Goal: Task Accomplishment & Management: Complete application form

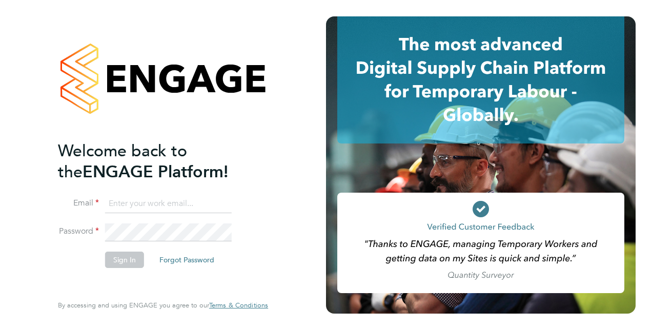
click at [127, 207] on input at bounding box center [168, 204] width 127 height 18
type input "[PERSON_NAME][EMAIL_ADDRESS][DOMAIN_NAME]"
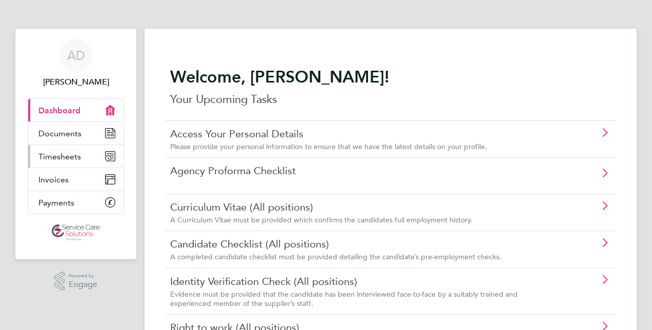
click at [91, 152] on link "Timesheets" at bounding box center [75, 156] width 95 height 23
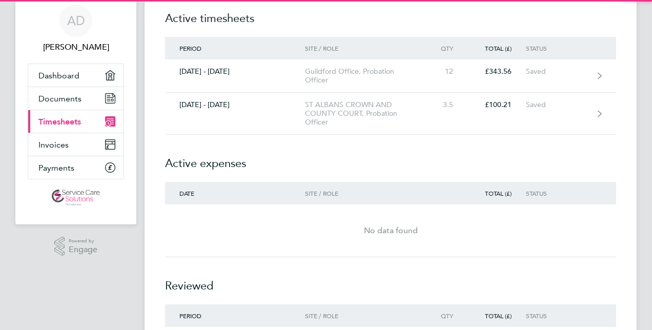
scroll to position [51, 0]
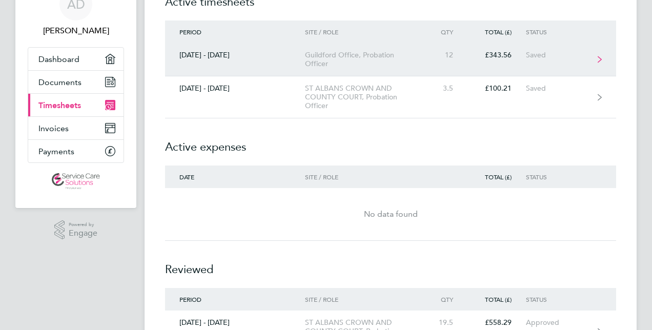
click at [334, 63] on div "Guildford Office, Probation Officer" at bounding box center [363, 59] width 117 height 17
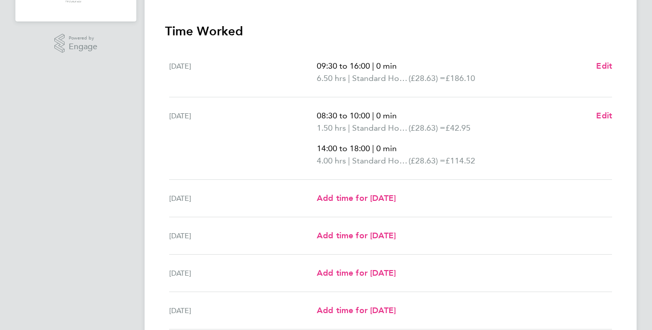
scroll to position [256, 0]
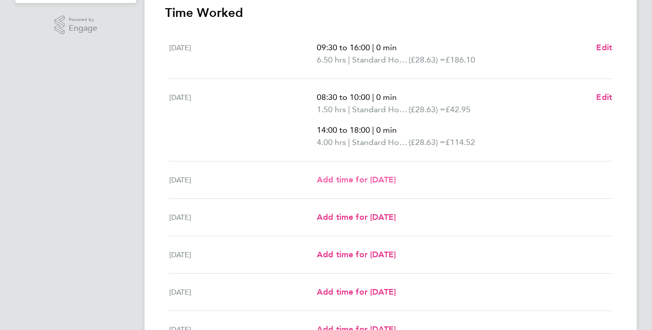
click at [324, 179] on span "Add time for [DATE]" at bounding box center [356, 180] width 79 height 10
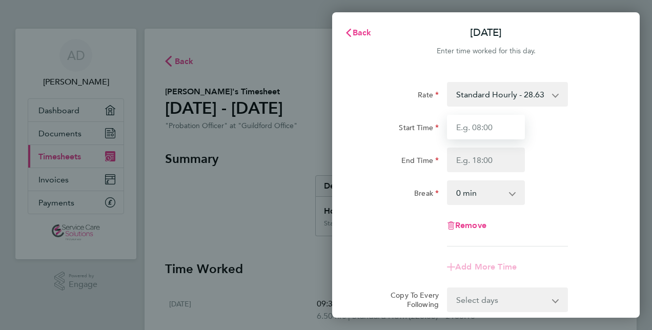
click at [460, 131] on input "Start Time" at bounding box center [486, 127] width 78 height 25
type input "08:00"
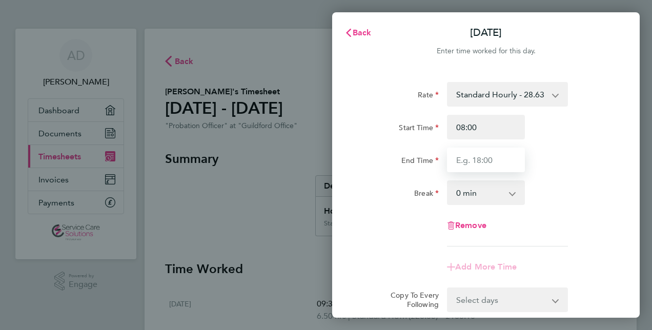
click at [454, 165] on input "End Time" at bounding box center [486, 160] width 78 height 25
type input "18:30"
click at [416, 160] on label "End Time" at bounding box center [419, 162] width 37 height 12
click at [447, 160] on input "End Time" at bounding box center [486, 160] width 78 height 25
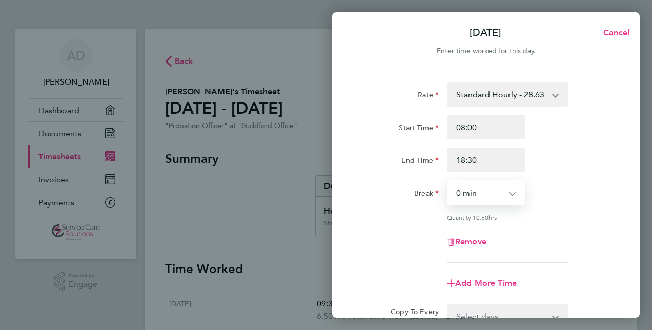
click at [465, 191] on select "0 min 15 min 30 min 45 min 60 min 75 min 90 min" at bounding box center [480, 192] width 64 height 23
click at [448, 181] on select "0 min 15 min 30 min 45 min 60 min 75 min 90 min" at bounding box center [480, 192] width 64 height 23
click at [405, 217] on div "Quantity: 10.25 hrs" at bounding box center [486, 217] width 258 height 8
click at [467, 196] on select "0 min 15 min 30 min 45 min 60 min 75 min 90 min" at bounding box center [480, 192] width 64 height 23
select select "0"
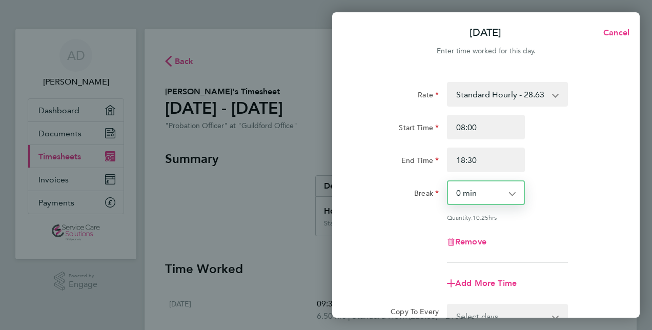
click at [448, 181] on select "0 min 15 min 30 min 45 min 60 min 75 min 90 min" at bounding box center [480, 192] width 64 height 23
click at [378, 211] on div "Rate Standard Hourly - 28.63 Start Time 08:00 End Time 18:30 Break 0 min 15 min…" at bounding box center [486, 172] width 250 height 181
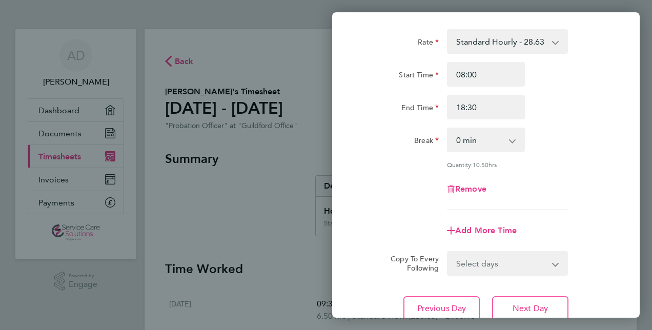
scroll to position [133, 0]
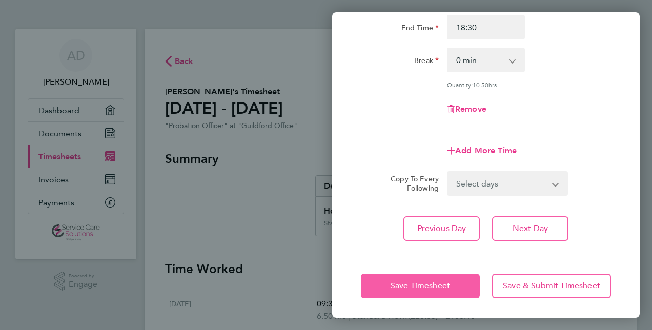
click at [386, 285] on button "Save Timesheet" at bounding box center [420, 286] width 119 height 25
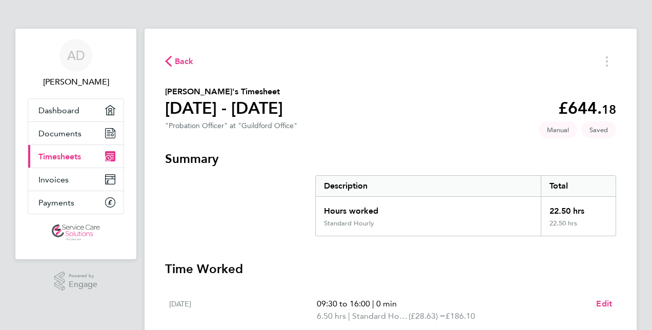
click at [188, 66] on span "Back" at bounding box center [184, 61] width 19 height 12
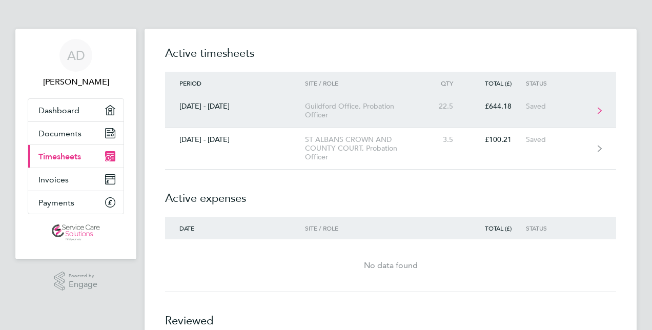
click at [300, 114] on link "[DATE] - [DATE] [GEOGRAPHIC_DATA] Office, Probation Officer 22.5 £644.18 Saved" at bounding box center [390, 110] width 451 height 33
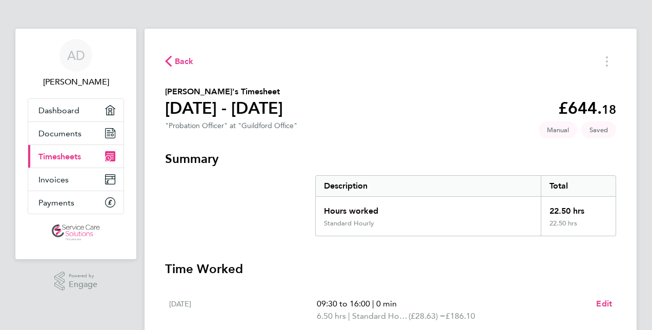
click at [181, 58] on span "Back" at bounding box center [184, 61] width 19 height 12
